Goal: Task Accomplishment & Management: Use online tool/utility

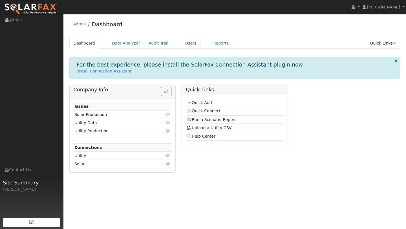
click at [189, 40] on link "Users" at bounding box center [191, 43] width 20 height 10
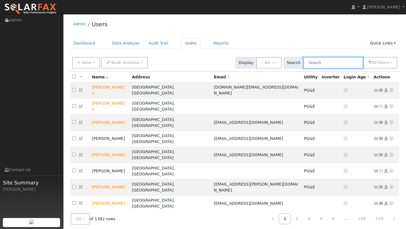
click at [322, 64] on input "text" at bounding box center [333, 63] width 60 height 12
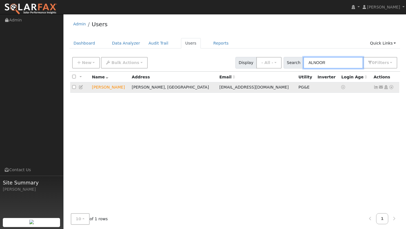
type input "ALNOOR"
click at [390, 86] on icon at bounding box center [391, 87] width 5 height 4
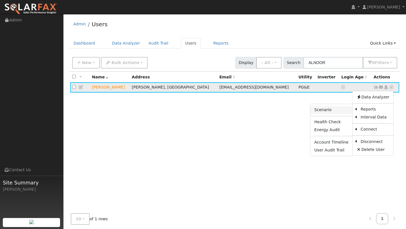
click at [342, 111] on link "Scenario" at bounding box center [331, 110] width 42 height 8
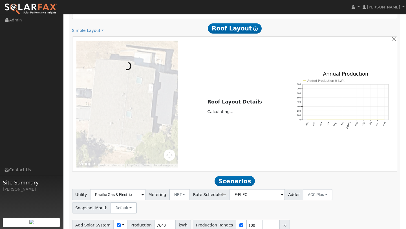
scroll to position [299, 0]
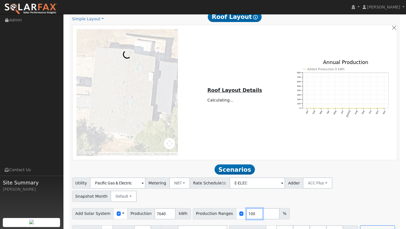
click at [246, 208] on input "100" at bounding box center [254, 213] width 17 height 11
type input "0"
click at [324, 206] on div "Add Solar System Use CSV Data Production 7640 kWh Production Ranges 0 %" at bounding box center [234, 212] width 327 height 13
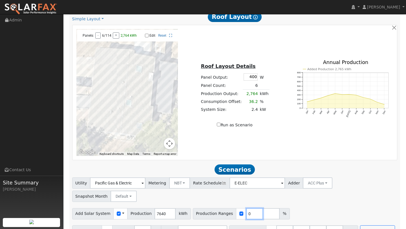
click at [247, 208] on input "0" at bounding box center [254, 213] width 17 height 11
type input "101"
click at [296, 225] on input "27" at bounding box center [301, 230] width 17 height 11
type input "40.5"
type input "4"
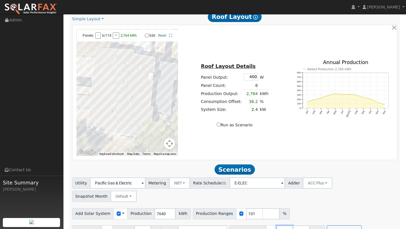
click at [284, 225] on input "13.5" at bounding box center [284, 230] width 17 height 11
type input "1"
type input "0"
click at [301, 225] on input "number" at bounding box center [301, 230] width 17 height 11
click at [327, 225] on button "Run Scenarios" at bounding box center [344, 230] width 35 height 11
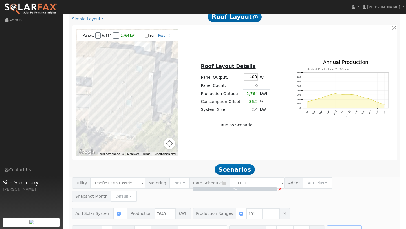
click at [166, 142] on button "Map camera controls" at bounding box center [169, 143] width 11 height 11
click at [160, 143] on button "Zoom out" at bounding box center [155, 143] width 11 height 11
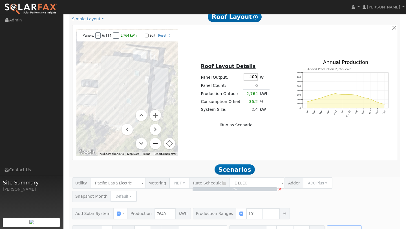
click at [160, 143] on button "Zoom out" at bounding box center [155, 143] width 11 height 11
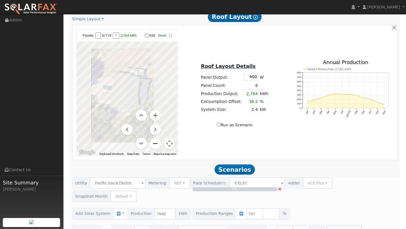
click at [160, 143] on button "Zoom out" at bounding box center [155, 143] width 11 height 11
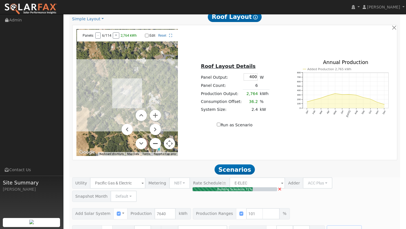
type input "5.1"
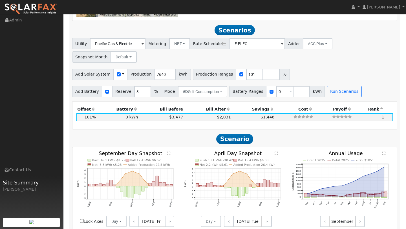
scroll to position [446, 0]
